Goal: Book appointment/travel/reservation

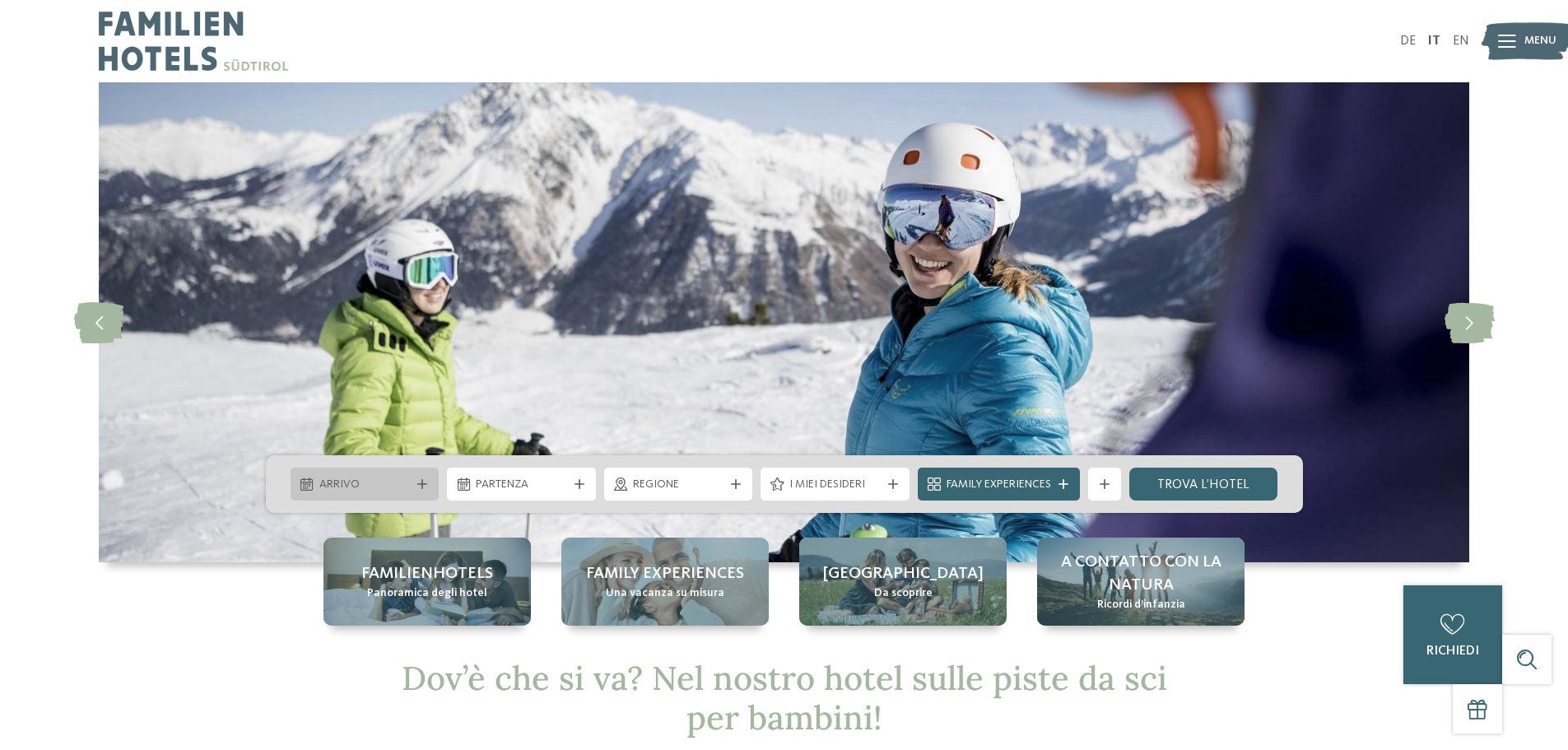
click at [394, 478] on span "Arrivo" at bounding box center [364, 484] width 91 height 16
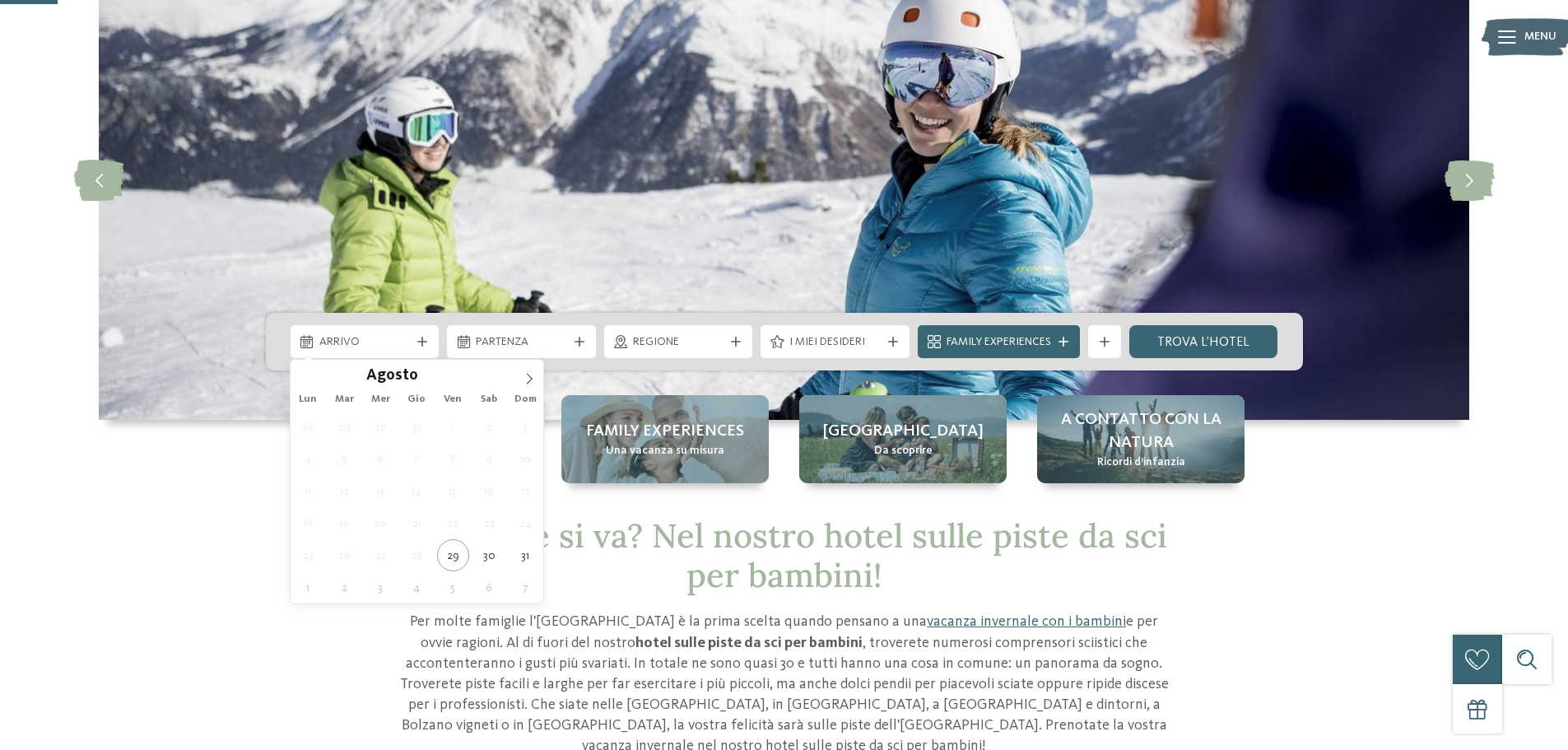
scroll to position [165, 0]
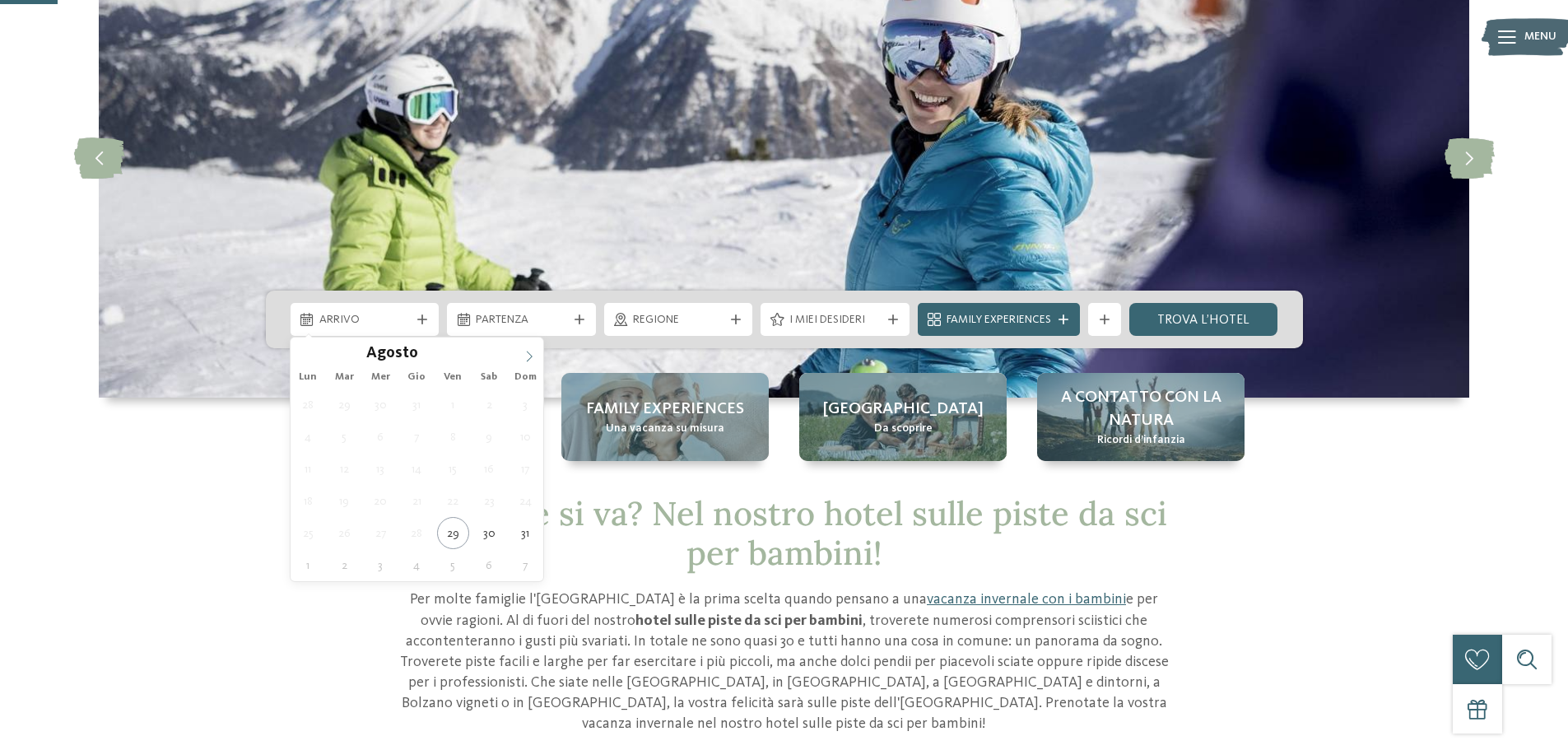
click at [529, 354] on icon at bounding box center [529, 356] width 12 height 12
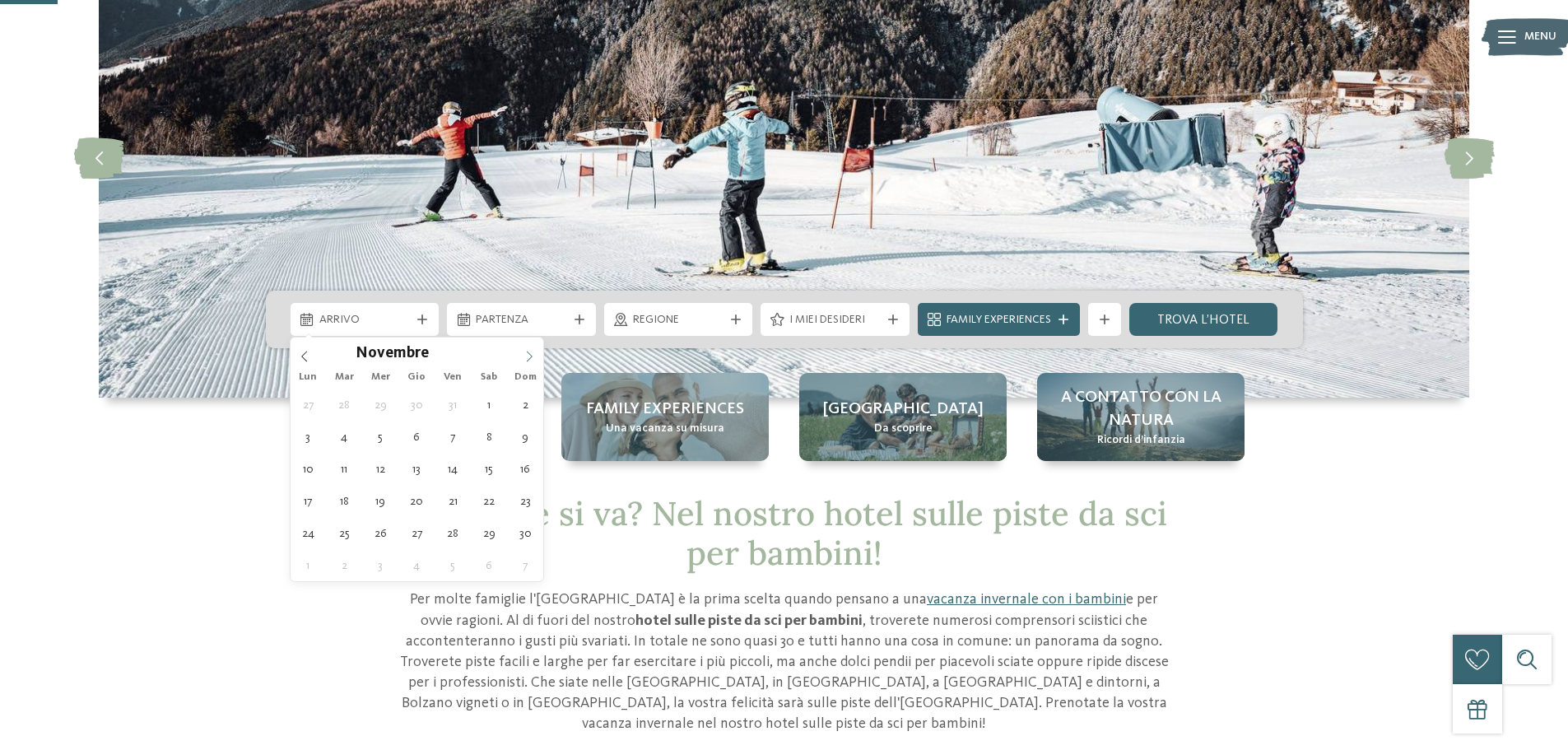
click at [529, 354] on icon at bounding box center [529, 356] width 12 height 12
type div "[DATE]"
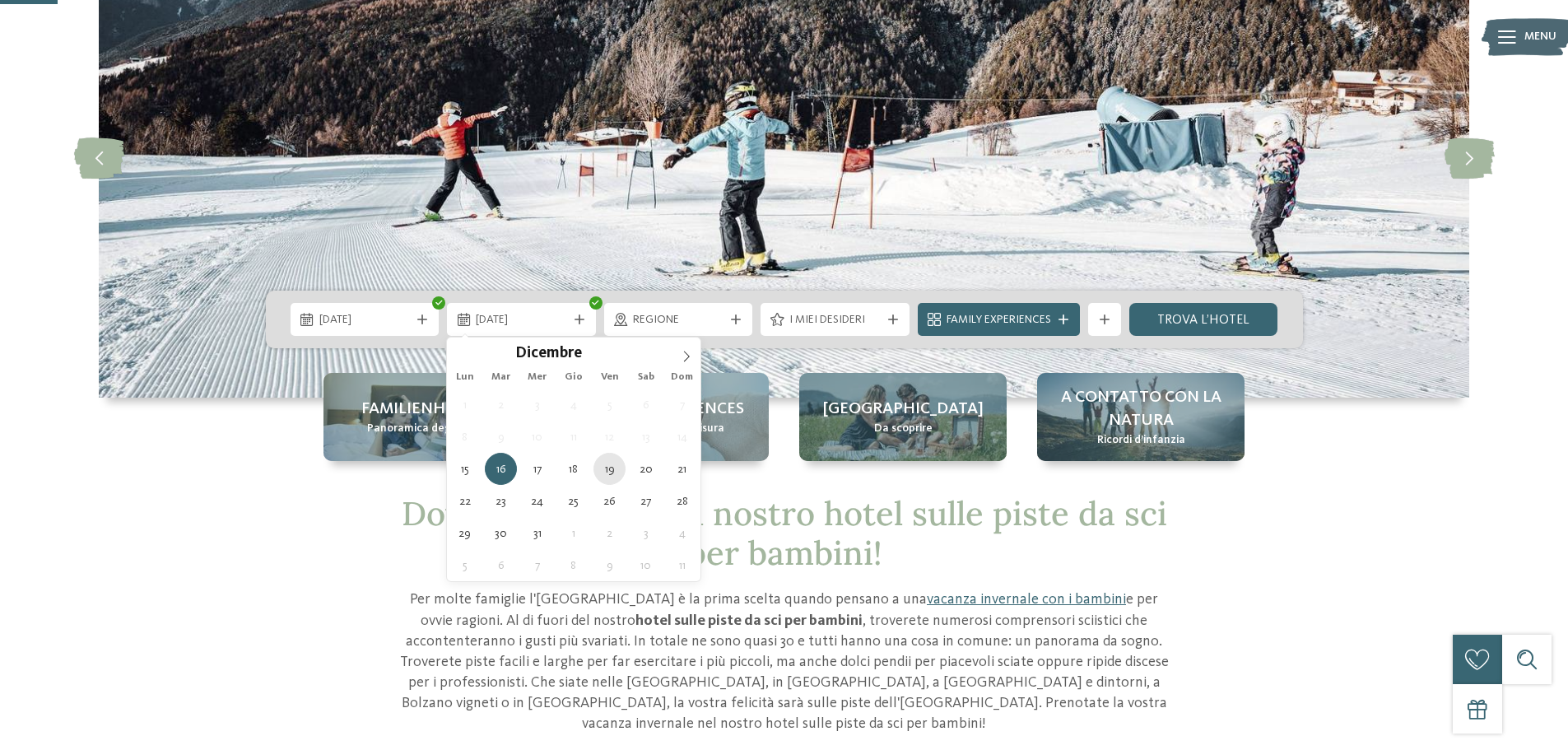
type div "[DATE]"
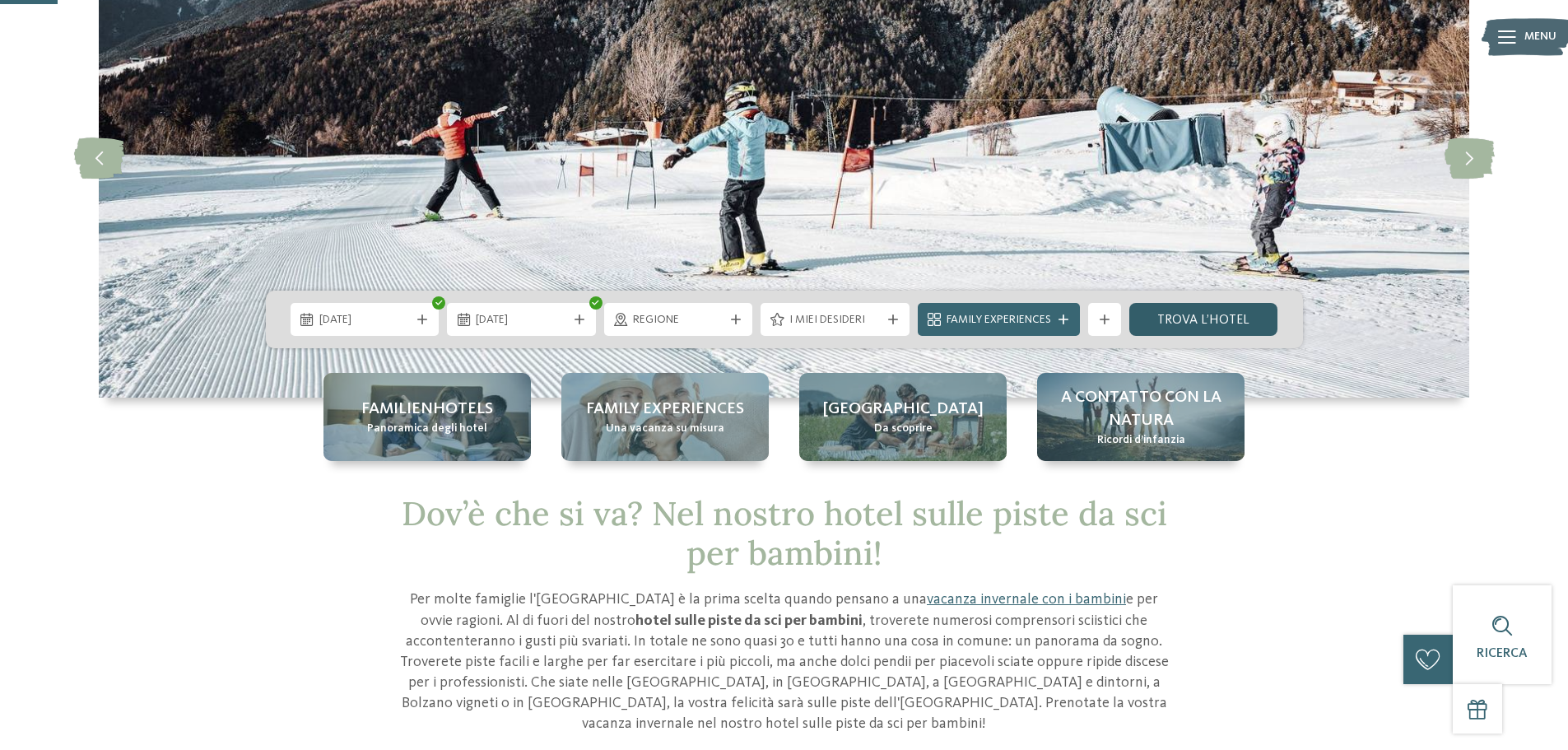
click at [1177, 320] on link "trova l’hotel" at bounding box center [1204, 319] width 149 height 33
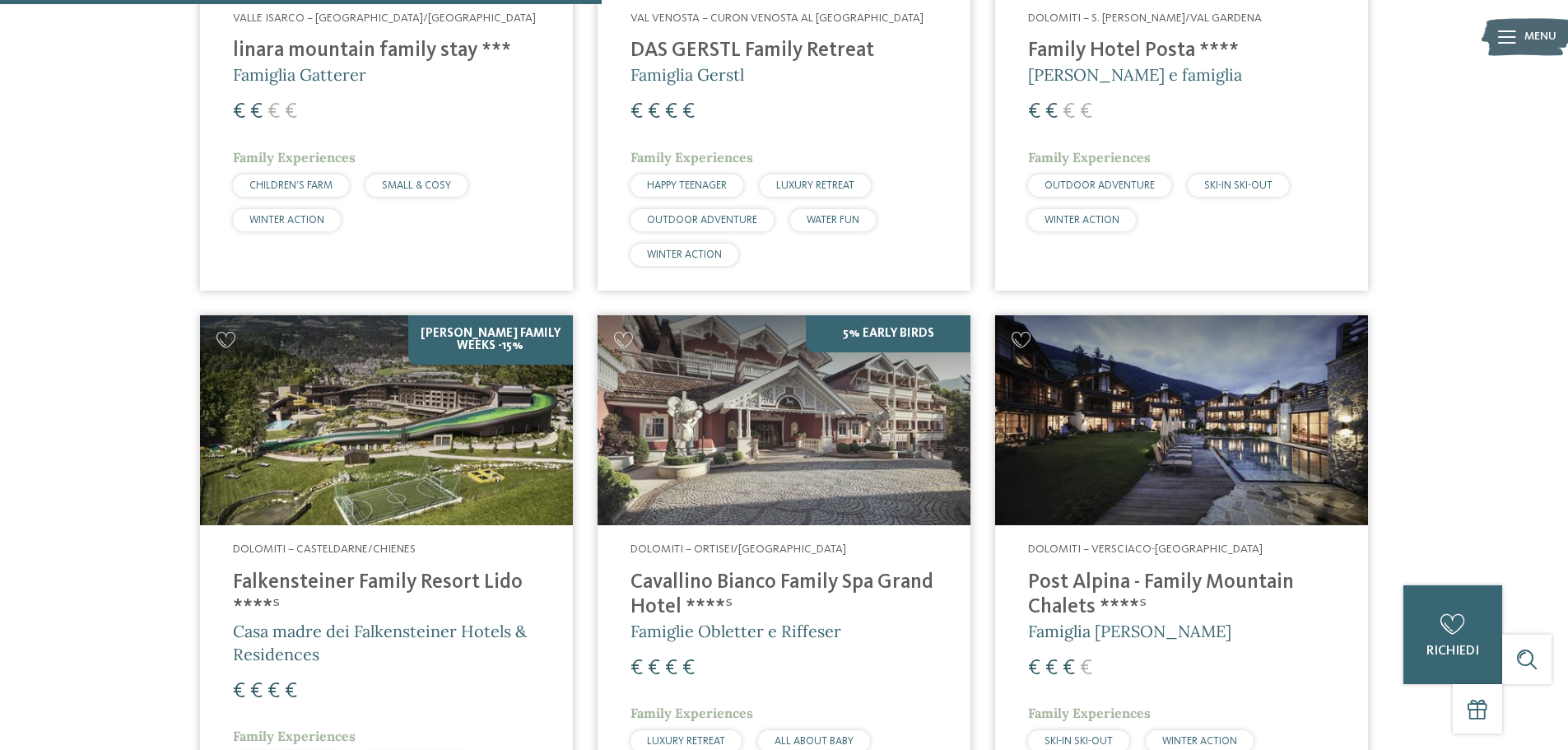
scroll to position [1445, 0]
